Goal: Task Accomplishment & Management: Use online tool/utility

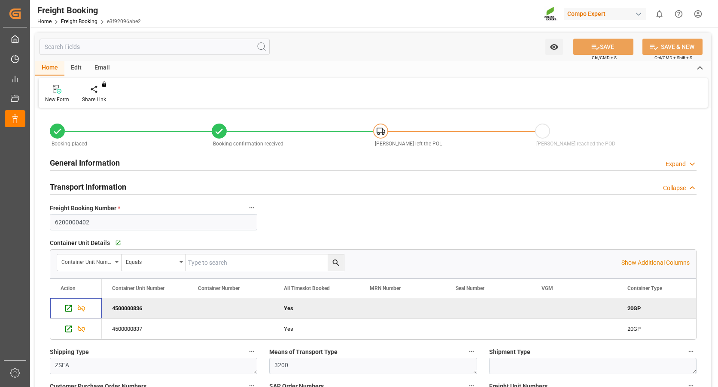
click at [68, 310] on icon "Press SPACE to deselect this row." at bounding box center [68, 308] width 9 height 9
click at [64, 331] on div "Press SPACE to select this row." at bounding box center [67, 328] width 13 height 16
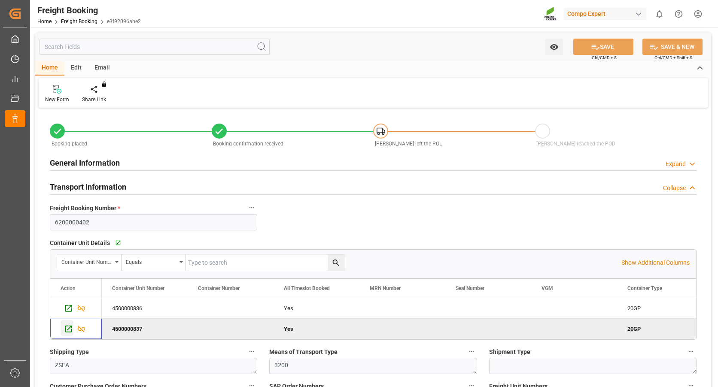
click at [72, 330] on icon "Press SPACE to deselect this row." at bounding box center [68, 329] width 7 height 7
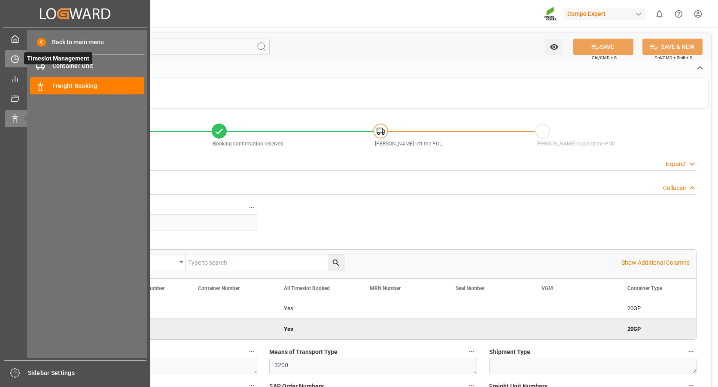
click at [17, 61] on icon at bounding box center [15, 59] width 9 height 9
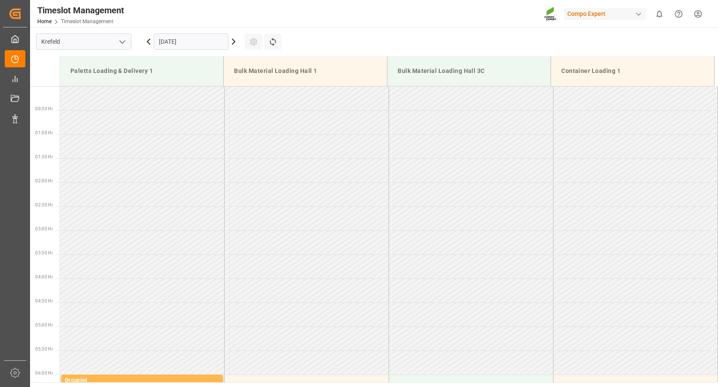
scroll to position [572, 0]
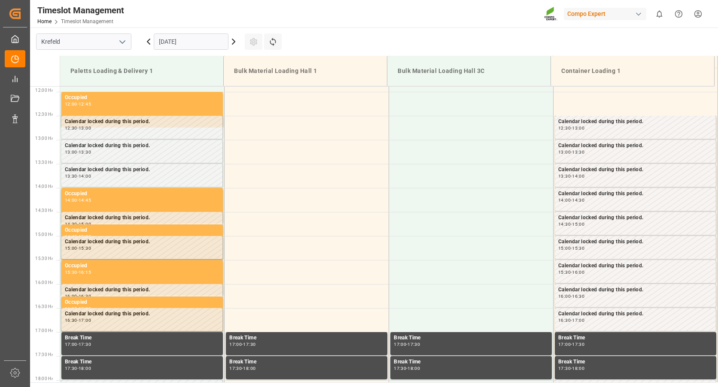
click at [176, 40] on input "[DATE]" at bounding box center [191, 41] width 75 height 16
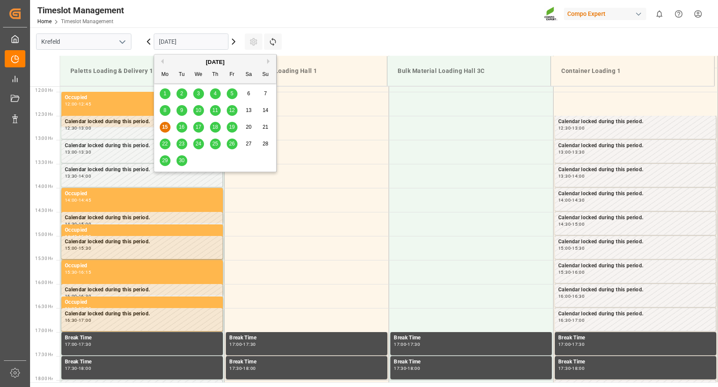
click at [271, 59] on button "Next Month" at bounding box center [269, 61] width 5 height 5
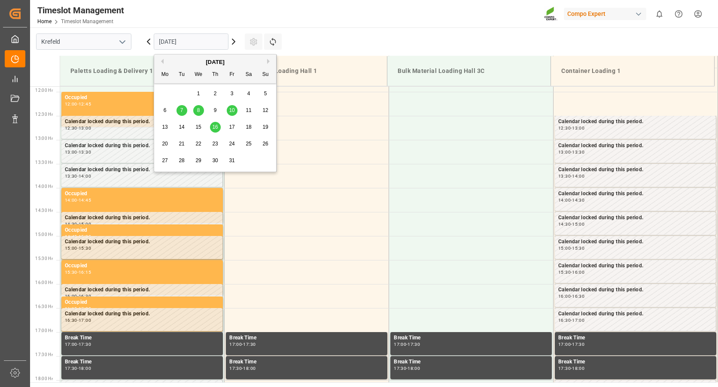
click at [202, 110] on div "8" at bounding box center [198, 111] width 11 height 10
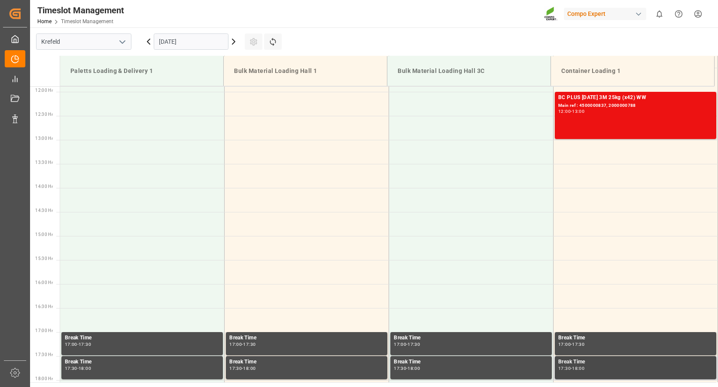
scroll to position [314, 0]
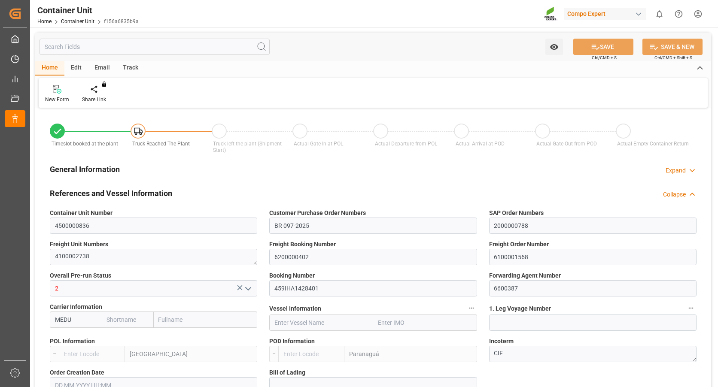
type input "NLRTM"
type input "BRPNG"
type input "0"
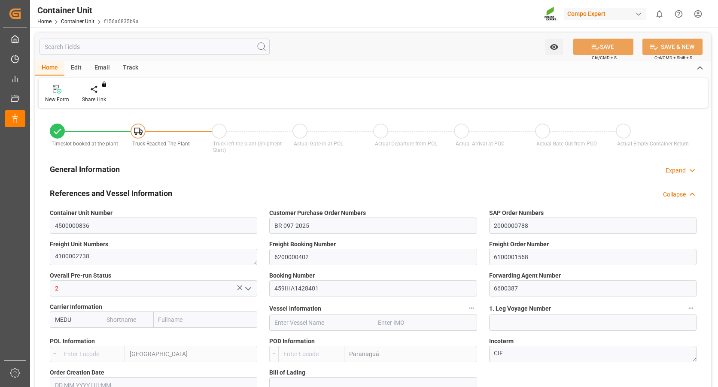
type input "43394.4"
type input "01.09.2025 09:33"
type input "[DATE]"
click at [98, 95] on div "Create Timeslot" at bounding box center [100, 94] width 49 height 19
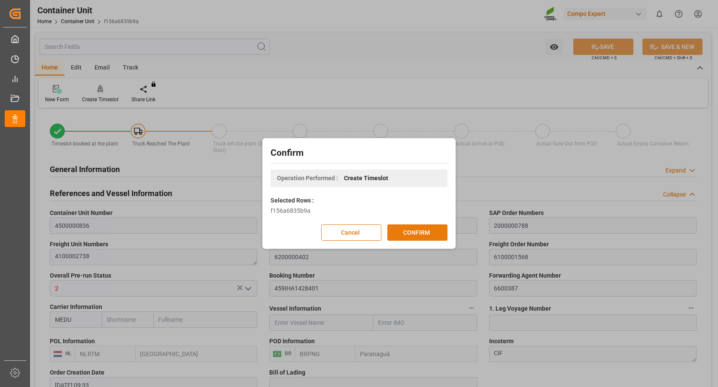
click at [420, 232] on button "CONFIRM" at bounding box center [417, 233] width 60 height 16
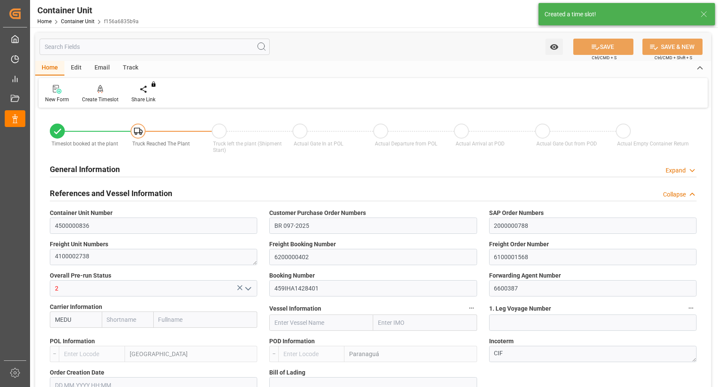
type input "NLRTM"
type input "BRPNG"
type input "0"
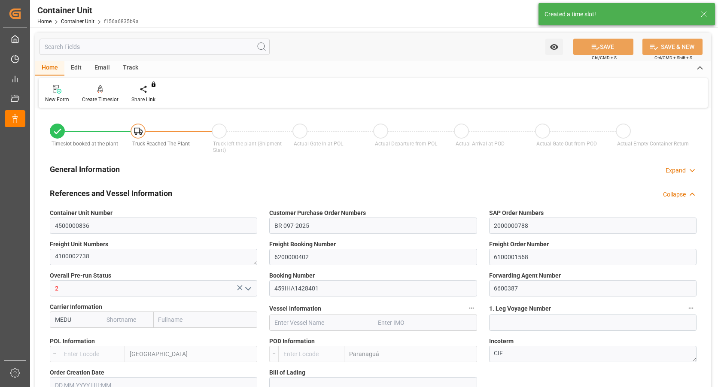
type input "43394.4"
type input "01.09.2025 09:33"
type input "[DATE]"
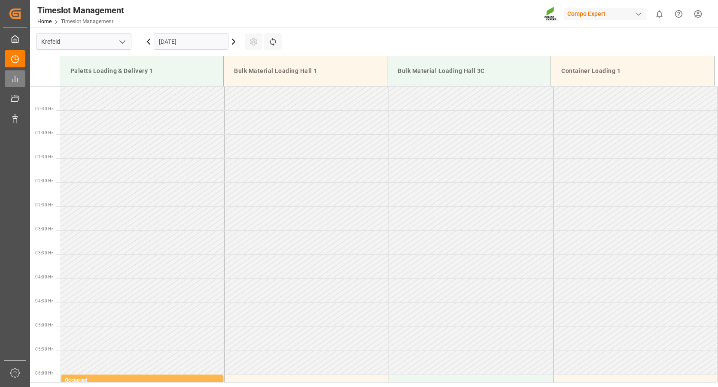
scroll to position [572, 0]
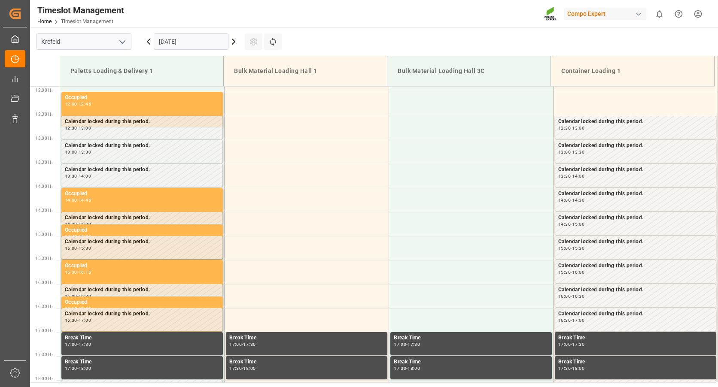
click at [176, 47] on input "[DATE]" at bounding box center [191, 41] width 75 height 16
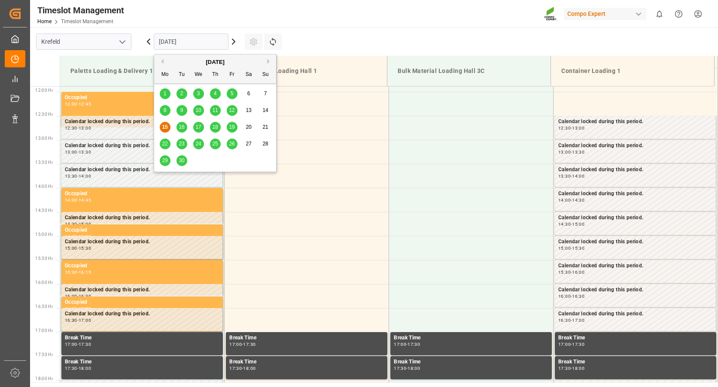
click at [269, 61] on button "Next Month" at bounding box center [269, 61] width 5 height 5
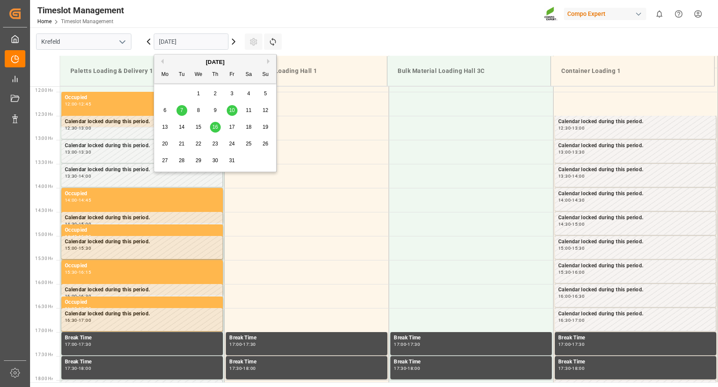
click at [183, 109] on span "7" at bounding box center [181, 110] width 3 height 6
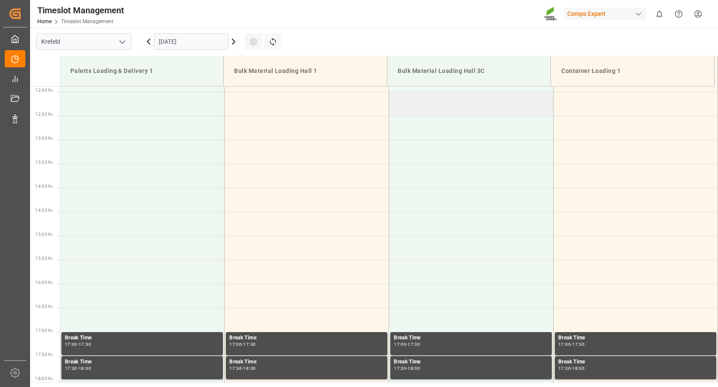
scroll to position [271, 0]
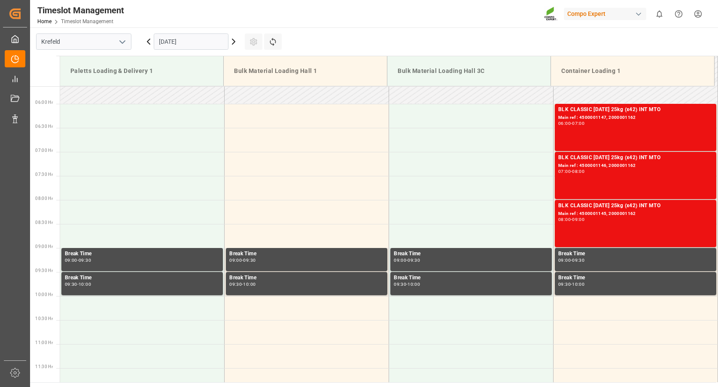
click at [167, 39] on input "07.10.2025" at bounding box center [191, 41] width 75 height 16
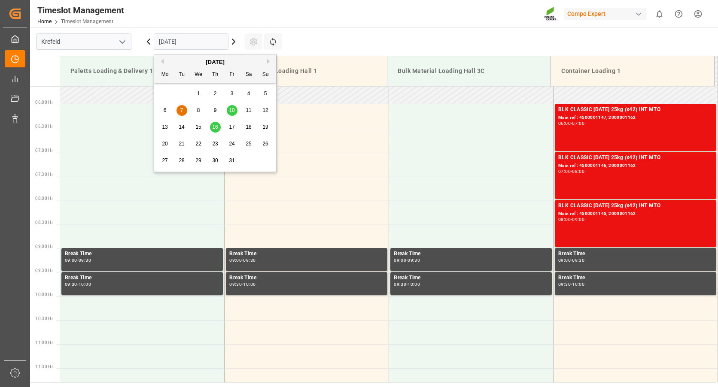
click at [201, 112] on div "8" at bounding box center [198, 111] width 11 height 10
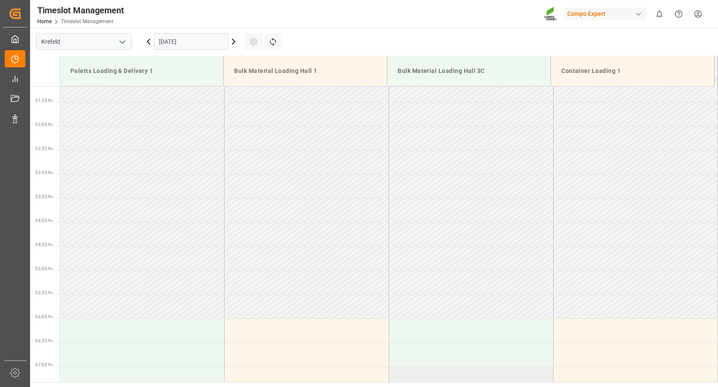
scroll to position [228, 0]
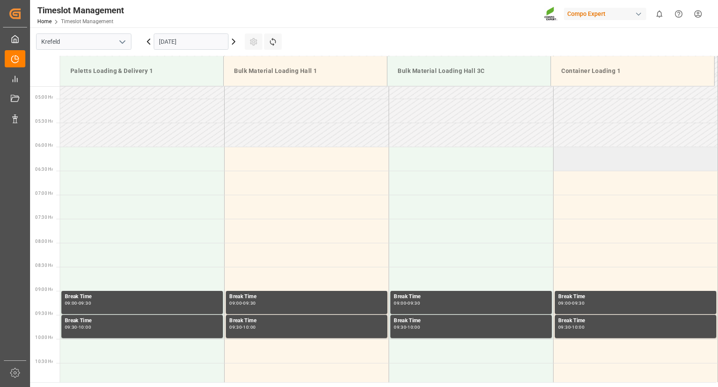
click at [561, 164] on td at bounding box center [636, 159] width 164 height 24
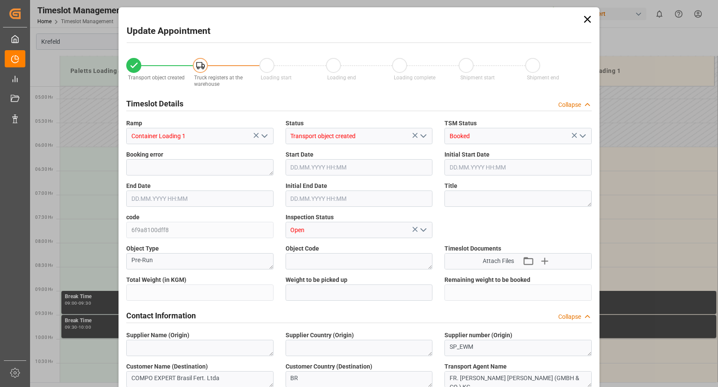
type input "43394.4"
type input "0"
type input "08.10.2025 06:00"
type input "08.10.2025 06:30"
type input "01.09.2025 09:33"
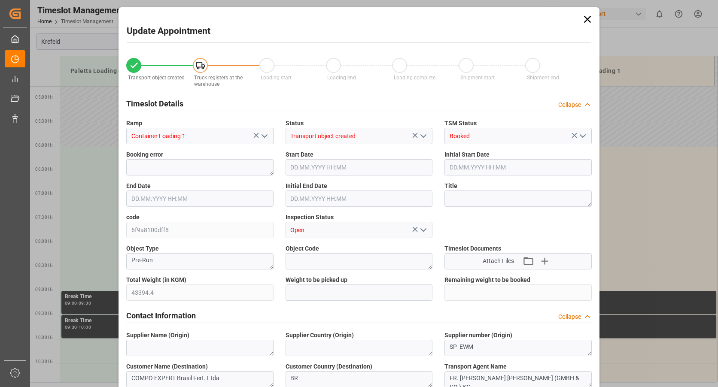
type input "15.09.2025 11:13"
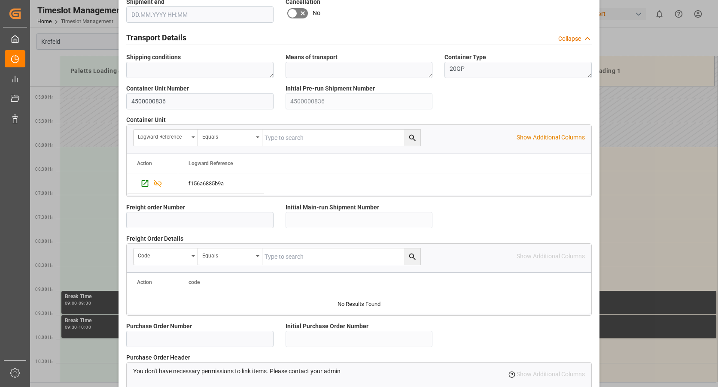
scroll to position [745, 0]
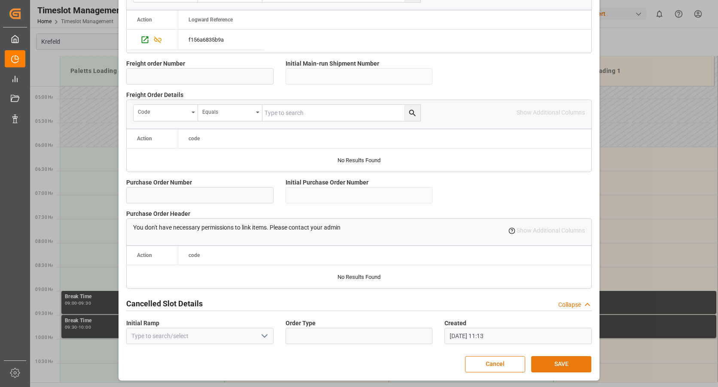
click at [555, 365] on button "SAVE" at bounding box center [561, 364] width 60 height 16
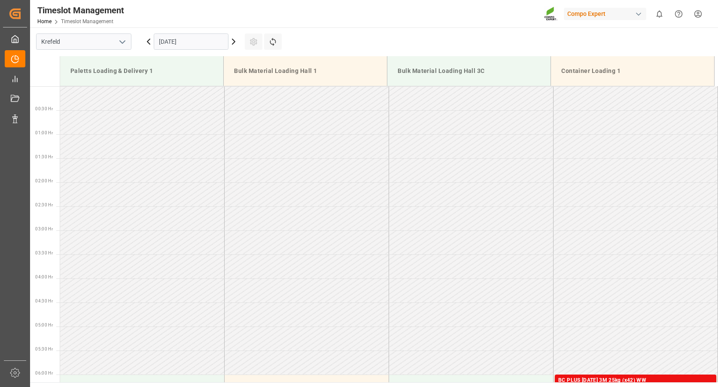
scroll to position [235, 0]
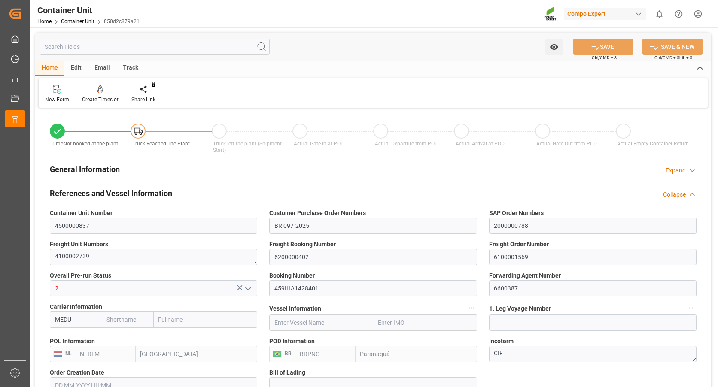
type input "NLRTM"
type input "BRPNG"
type input "0"
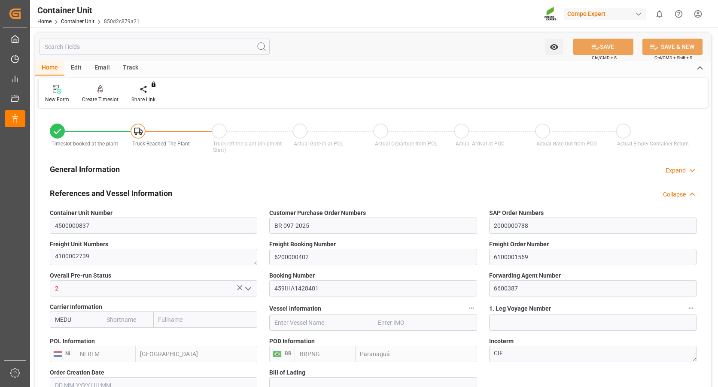
type input "21697.2"
type input "[DATE] 09:34"
type input "[DATE]"
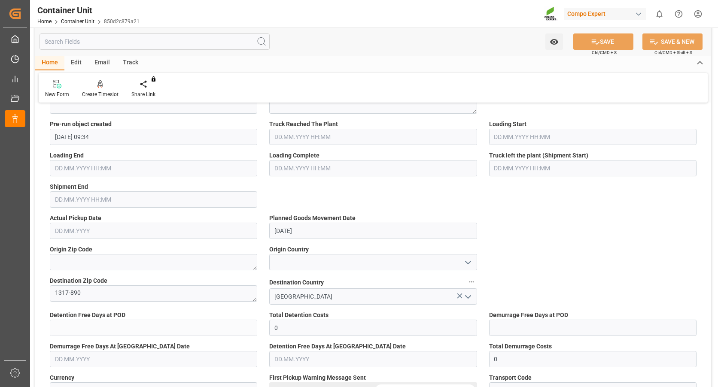
scroll to position [172, 0]
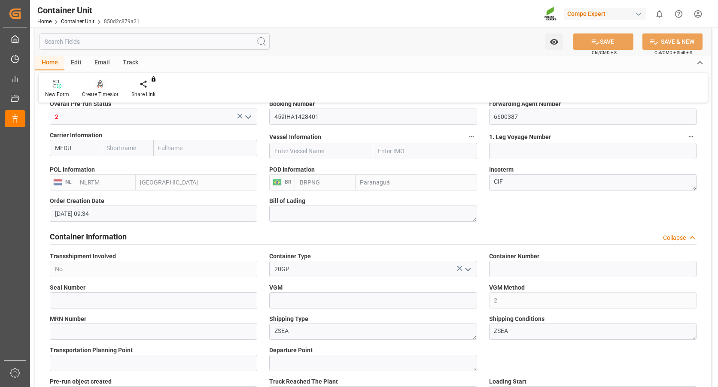
click at [105, 91] on div "Create Timeslot" at bounding box center [100, 95] width 37 height 8
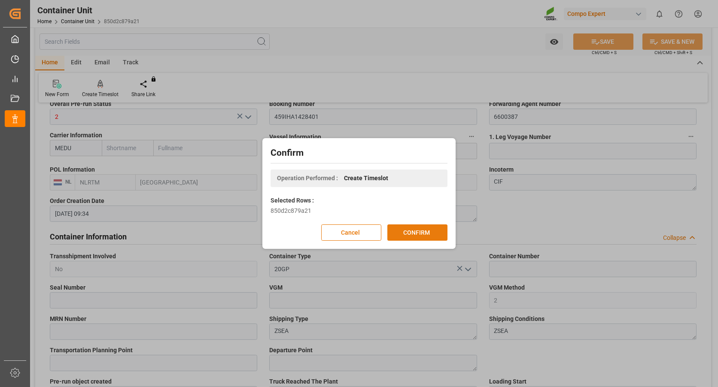
click at [411, 229] on button "CONFIRM" at bounding box center [417, 233] width 60 height 16
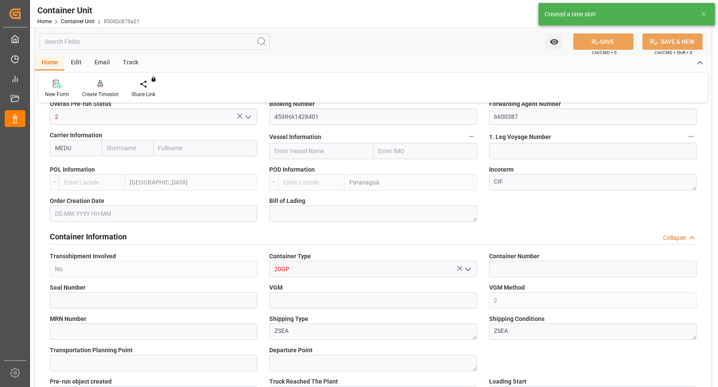
type input "NLRTM"
type input "BRPNG"
type input "0"
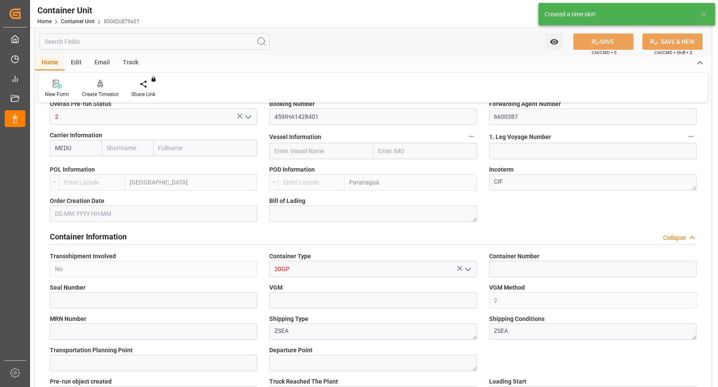
type input "21697.2"
type input "[DATE] 09:34"
type input "[DATE]"
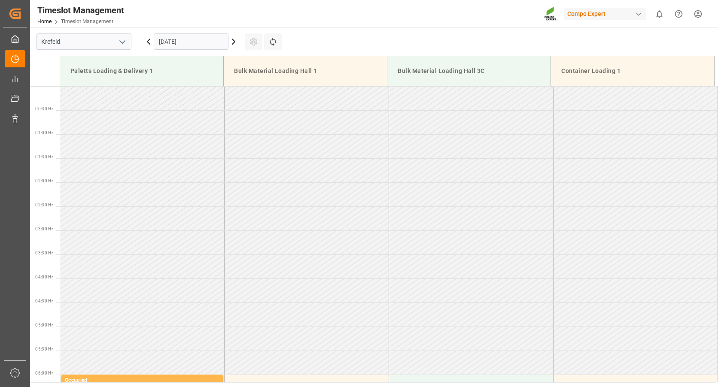
scroll to position [572, 0]
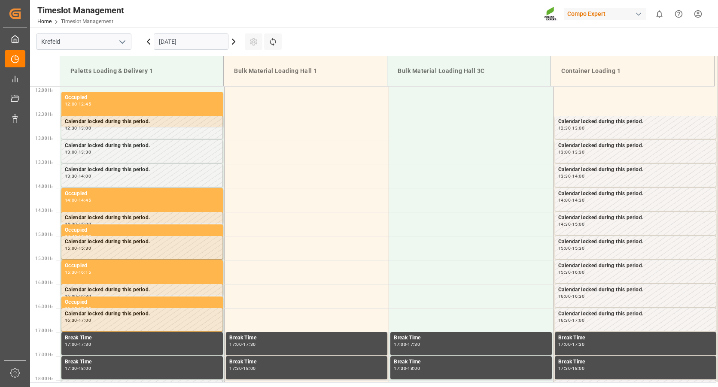
click at [196, 40] on input "[DATE]" at bounding box center [191, 41] width 75 height 16
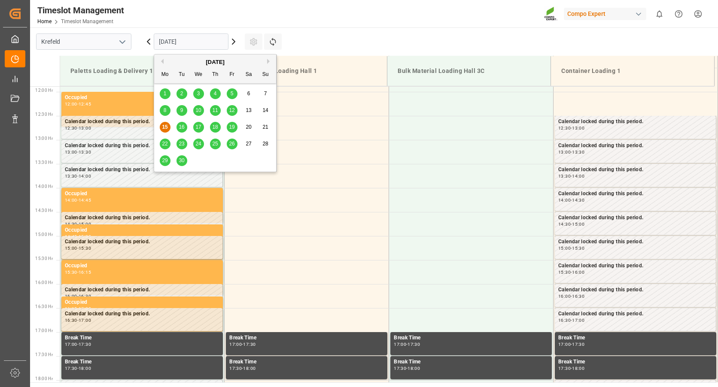
click at [269, 63] on button "Next Month" at bounding box center [269, 61] width 5 height 5
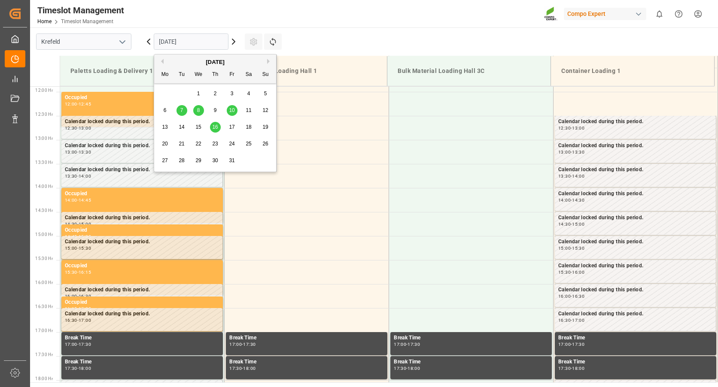
click at [199, 107] on div "8" at bounding box center [198, 111] width 11 height 10
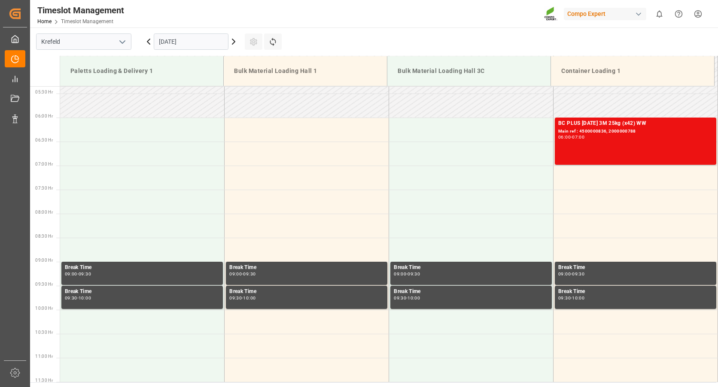
scroll to position [429, 0]
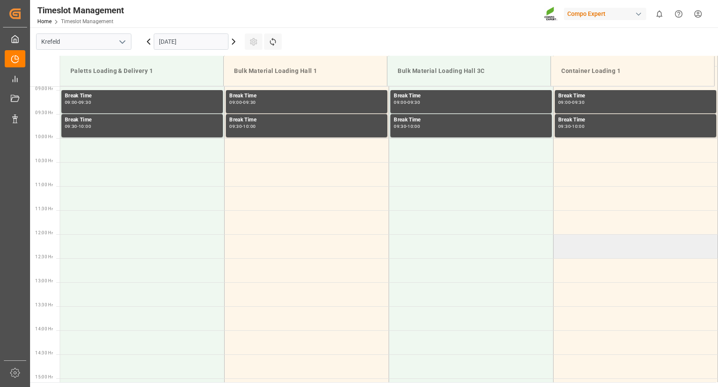
click at [573, 250] on td at bounding box center [636, 246] width 164 height 24
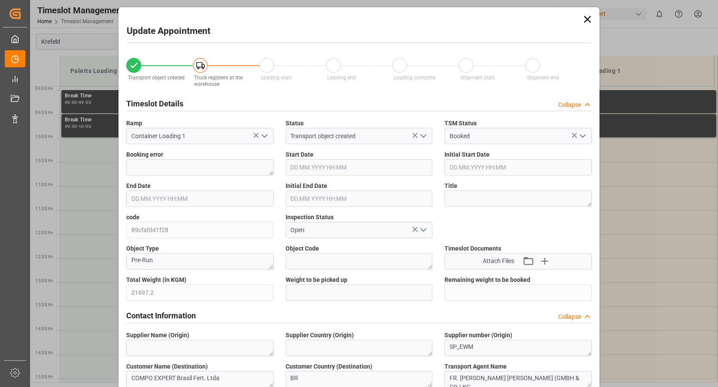
type input "21697.2"
type input "0"
type input "[DATE] 12:00"
type input "[DATE] 12:30"
type input "[DATE] 09:34"
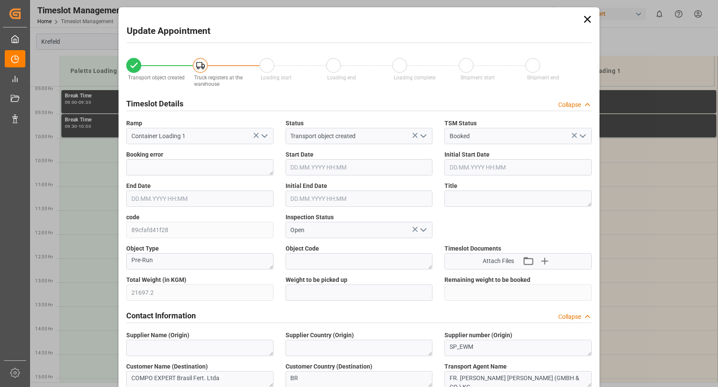
type input "[DATE] 11:14"
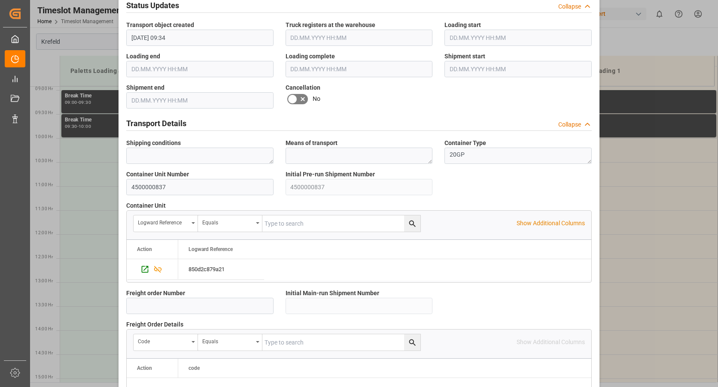
scroll to position [745, 0]
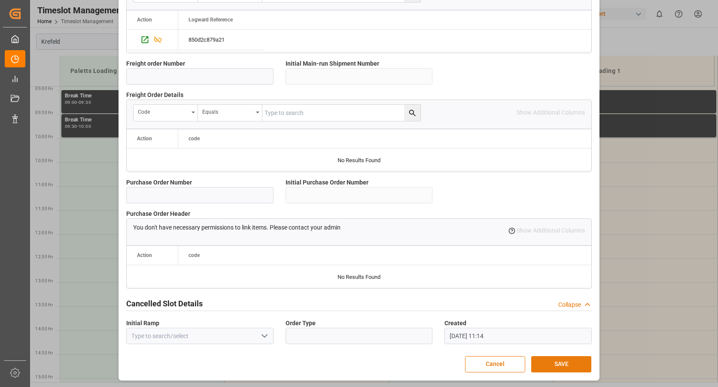
click at [539, 365] on button "SAVE" at bounding box center [561, 364] width 60 height 16
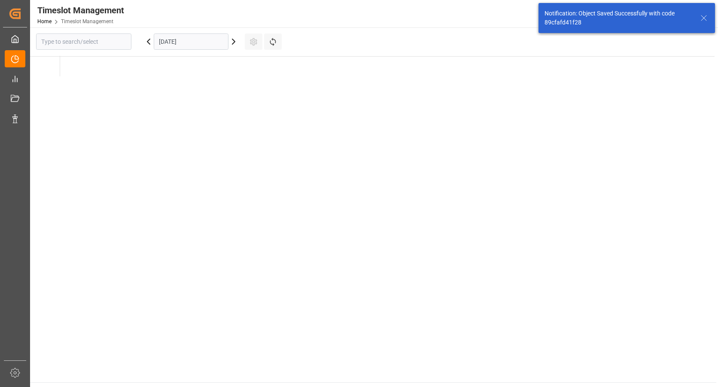
type input "Krefeld"
